Goal: Navigation & Orientation: Find specific page/section

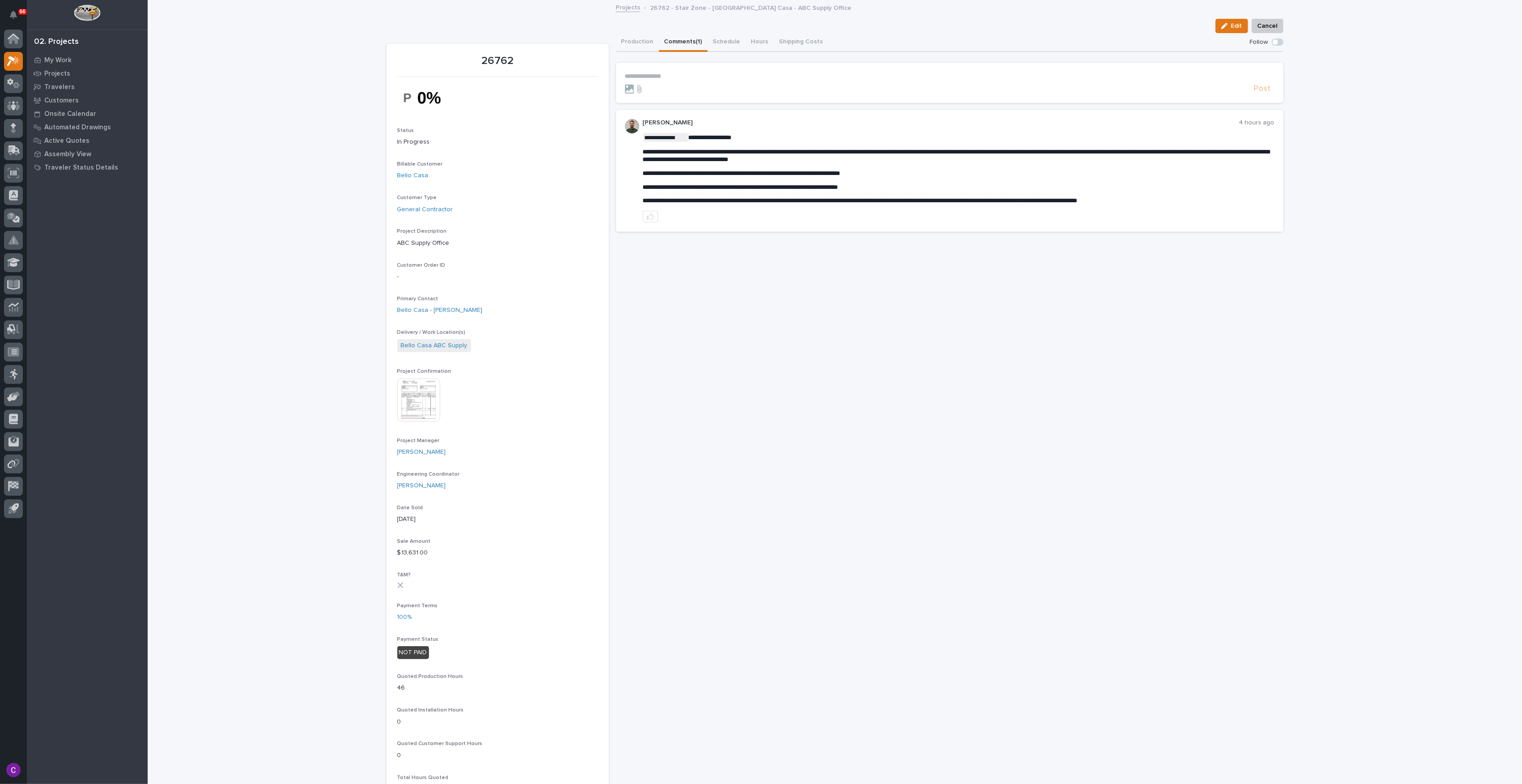
drag, startPoint x: 265, startPoint y: 167, endPoint x: 242, endPoint y: 152, distance: 27.5
click at [265, 167] on div "Loading... Saving… Loading... Saving… 26762 Edit Cancel Edit Cancel 26762 Statu…" at bounding box center [835, 613] width 1374 height 1223
click at [14, 38] on icon at bounding box center [13, 39] width 9 height 9
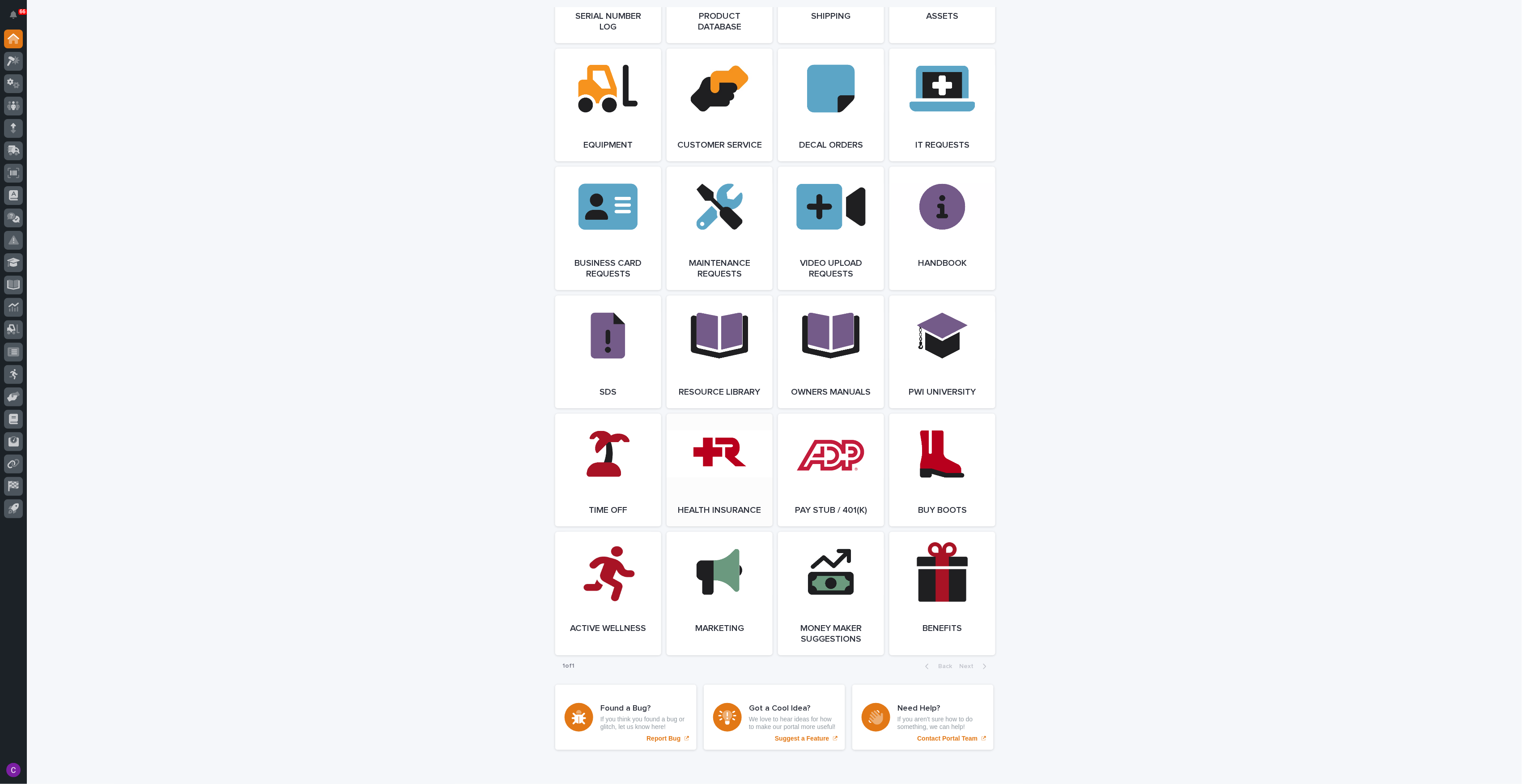
scroll to position [1332, 0]
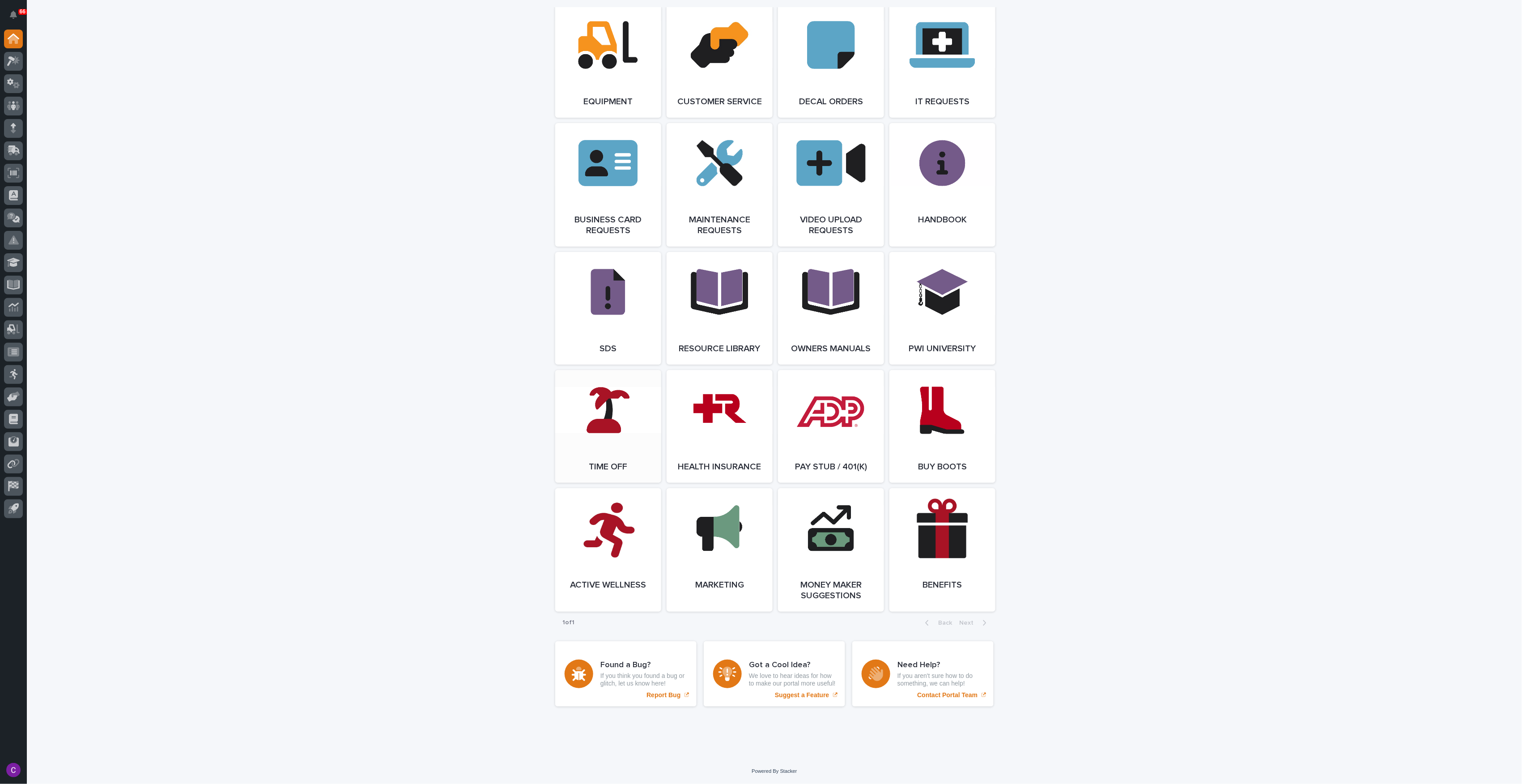
click at [605, 399] on link "Open Link" at bounding box center [608, 426] width 106 height 113
click at [834, 425] on link "Open Link" at bounding box center [831, 426] width 106 height 113
